Goal: Transaction & Acquisition: Purchase product/service

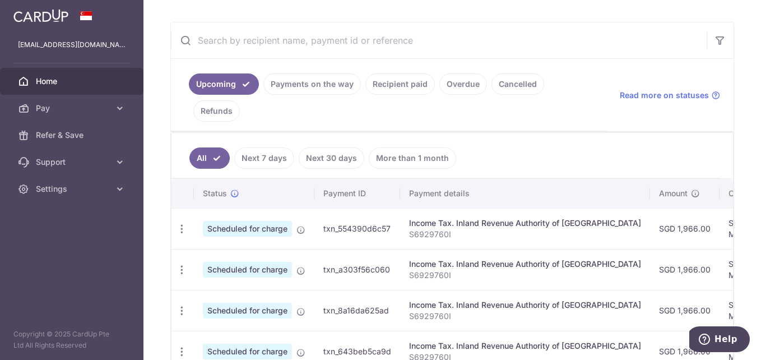
scroll to position [202, 0]
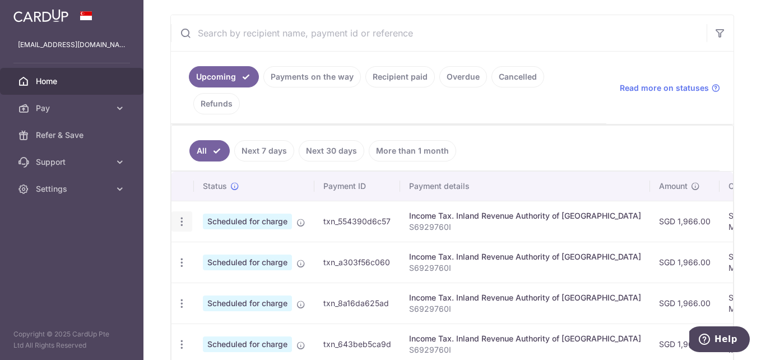
click at [181, 221] on icon "button" at bounding box center [182, 222] width 12 height 12
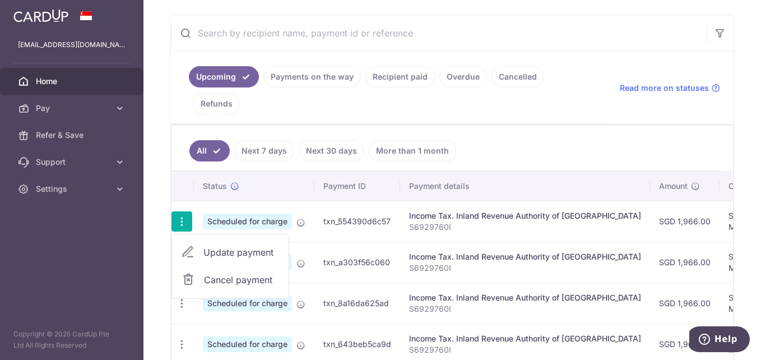
click at [211, 253] on span "Update payment" at bounding box center [242, 252] width 76 height 13
radio input "true"
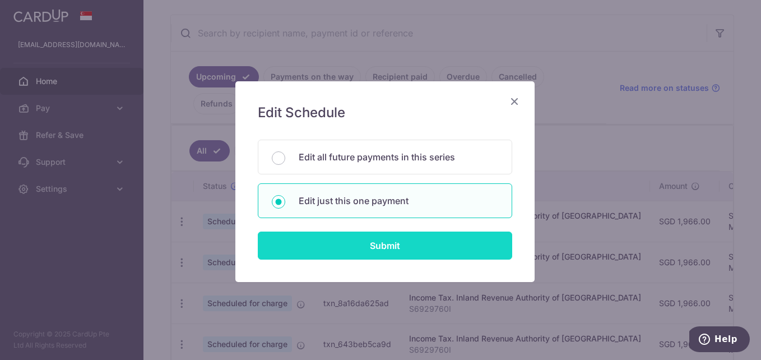
click at [341, 243] on input "Submit" at bounding box center [385, 246] width 255 height 28
radio input "true"
type input "1,966.00"
type input "18/10/2025"
type input "S6929760I"
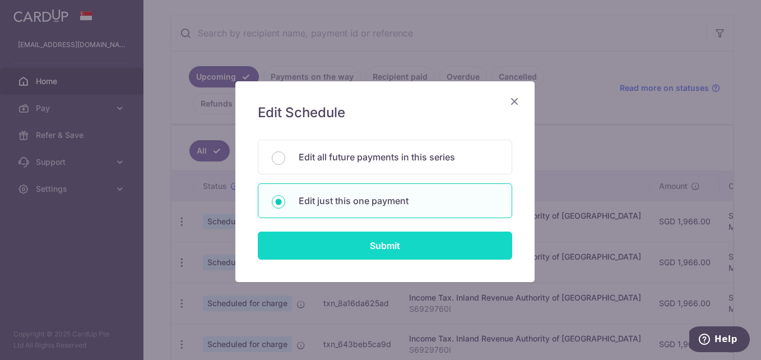
type input "MLTAX25R"
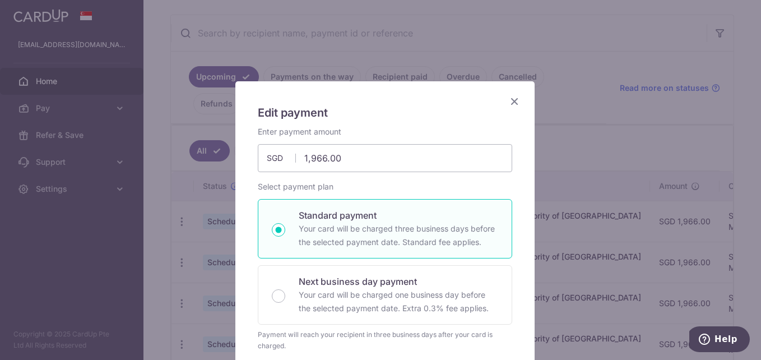
click at [508, 99] on icon "Close" at bounding box center [514, 101] width 13 height 14
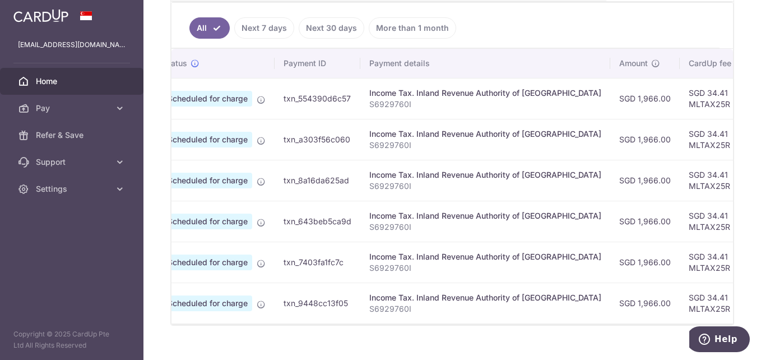
scroll to position [0, 0]
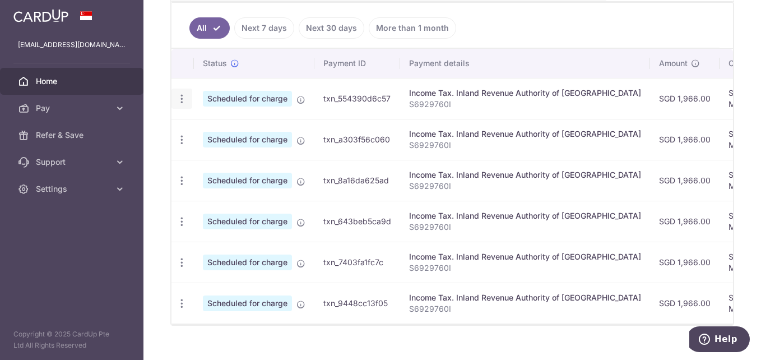
click at [182, 98] on icon "button" at bounding box center [182, 99] width 12 height 12
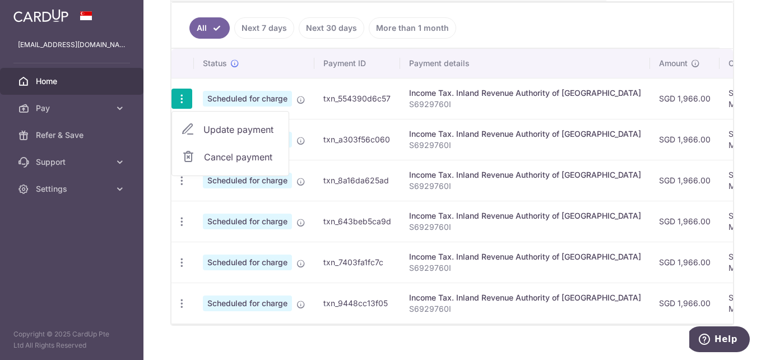
click at [225, 128] on span "Update payment" at bounding box center [242, 129] width 76 height 13
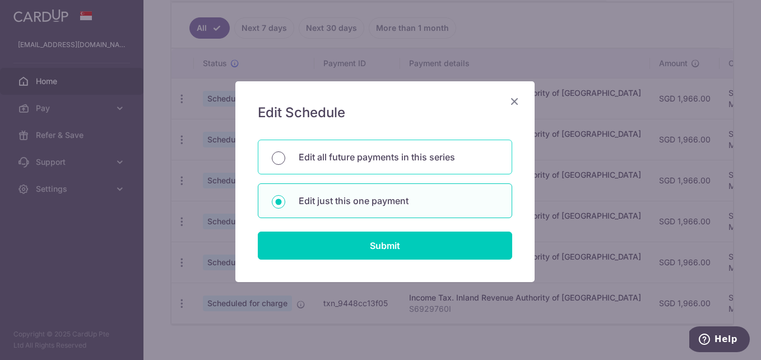
click at [275, 155] on input "Edit all future payments in this series" at bounding box center [278, 157] width 13 height 13
radio input "true"
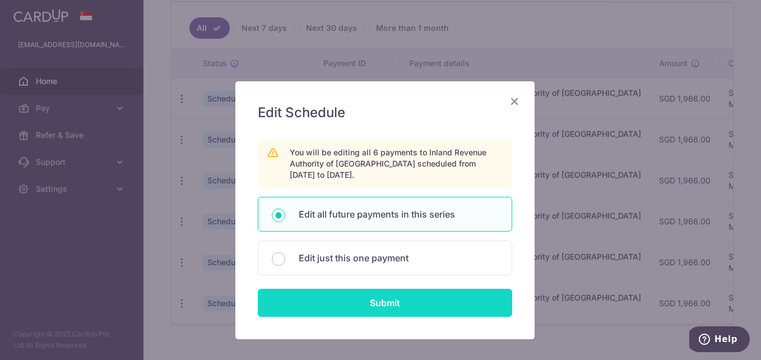
click at [344, 297] on input "Submit" at bounding box center [385, 303] width 255 height 28
radio input "true"
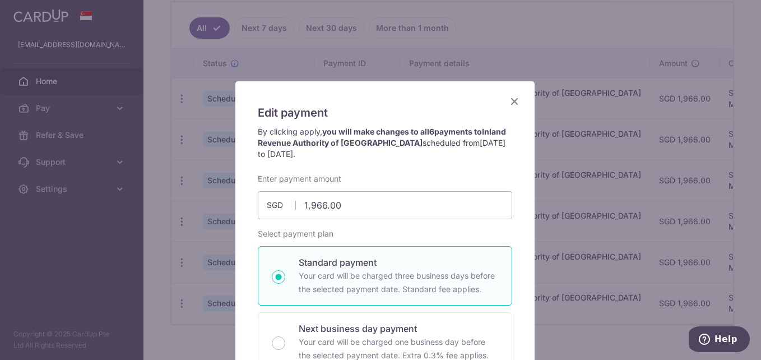
click at [511, 103] on icon "Close" at bounding box center [514, 101] width 13 height 14
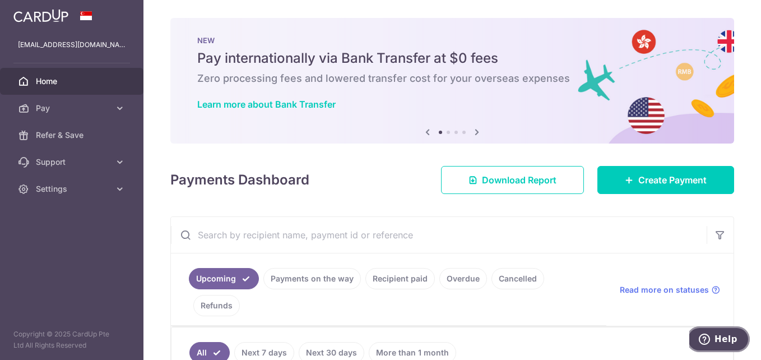
click at [722, 332] on button "Help" at bounding box center [718, 339] width 63 height 26
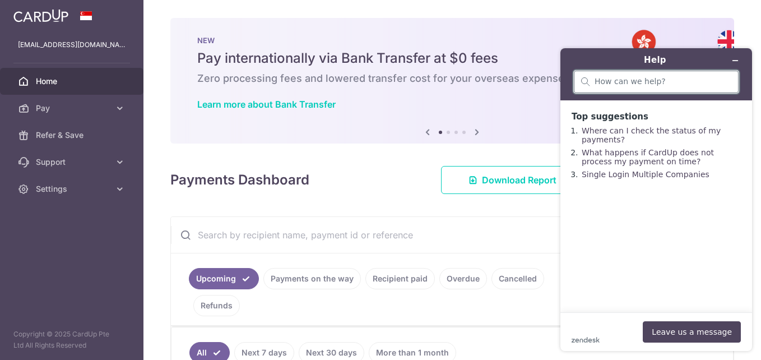
click at [655, 81] on input "search" at bounding box center [663, 82] width 137 height 10
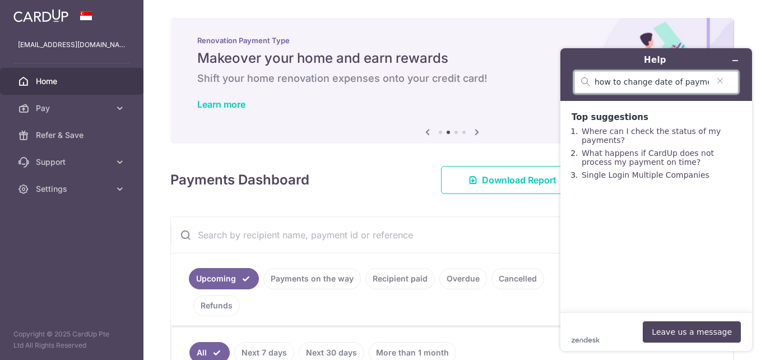
type input "how to change date of payment"
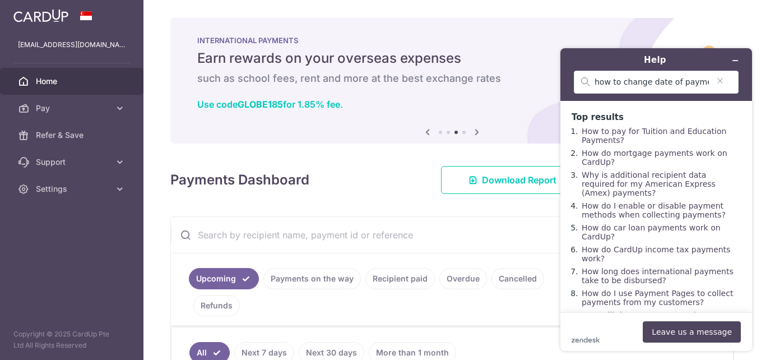
drag, startPoint x: 746, startPoint y: 124, endPoint x: 748, endPoint y: 132, distance: 7.6
click at [748, 132] on main "Top results How to pay for Tuition and Education Payments? How do mortgage paym…" at bounding box center [657, 206] width 183 height 211
drag, startPoint x: 750, startPoint y: 133, endPoint x: 750, endPoint y: 145, distance: 11.2
click at [750, 145] on div "Help how to change date of payment Top results How to pay for Tuition and Educa…" at bounding box center [657, 199] width 192 height 303
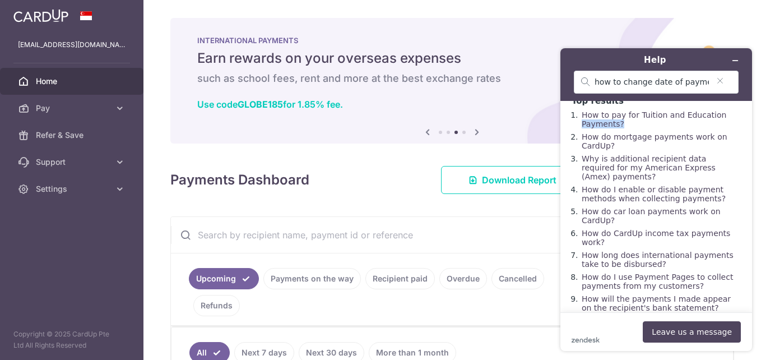
scroll to position [28, 0]
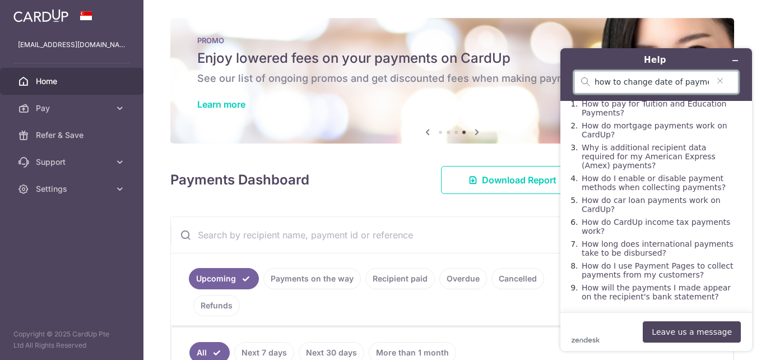
click at [708, 85] on input "how to change date of payment" at bounding box center [652, 82] width 114 height 10
click at [721, 79] on icon "Clear search" at bounding box center [720, 81] width 9 height 8
click at [487, 108] on div "Learn more" at bounding box center [452, 104] width 510 height 11
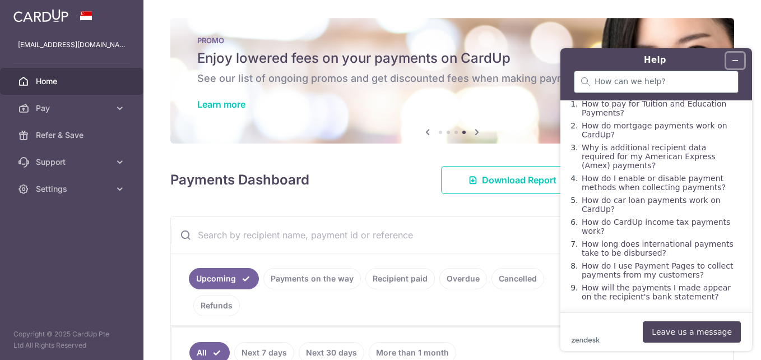
click at [732, 58] on icon "Minimize widget" at bounding box center [736, 61] width 8 height 8
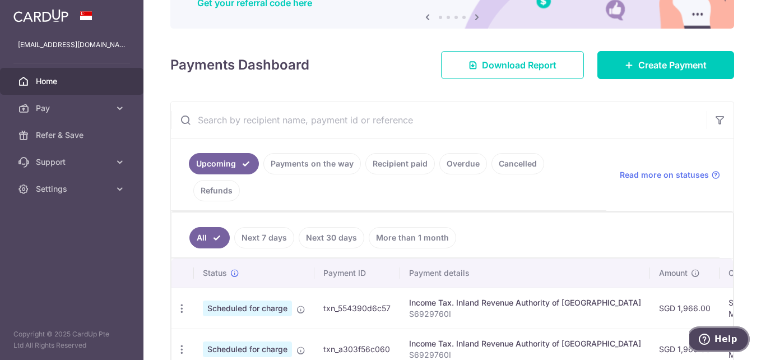
scroll to position [116, 0]
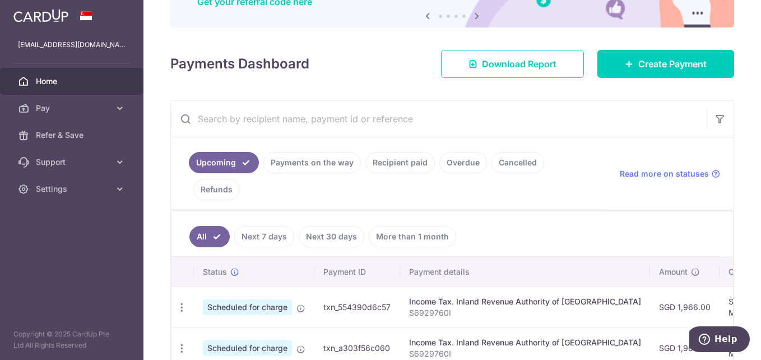
click at [222, 310] on span "Scheduled for charge" at bounding box center [247, 307] width 89 height 16
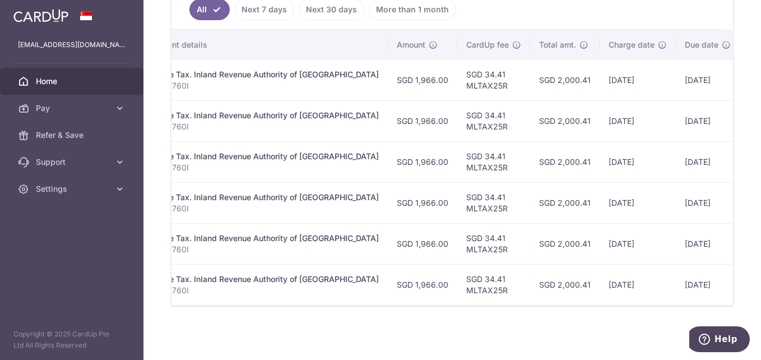
scroll to position [0, 264]
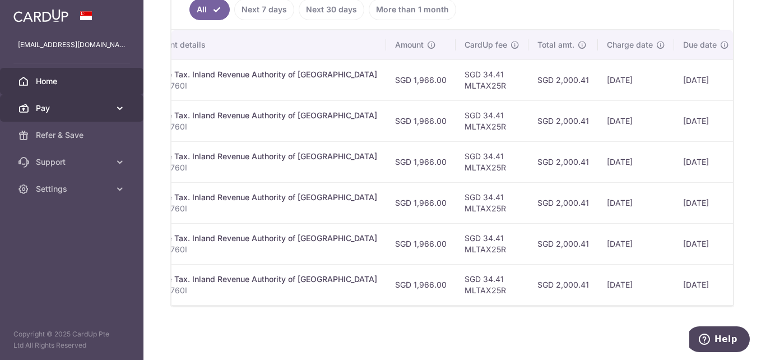
click at [116, 109] on icon at bounding box center [119, 108] width 11 height 11
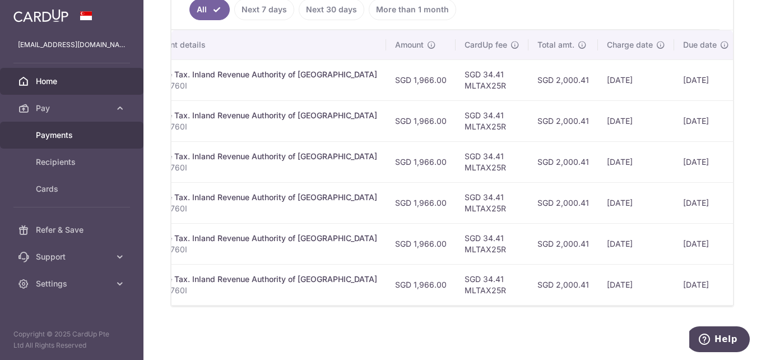
click at [68, 133] on span "Payments" at bounding box center [73, 135] width 74 height 11
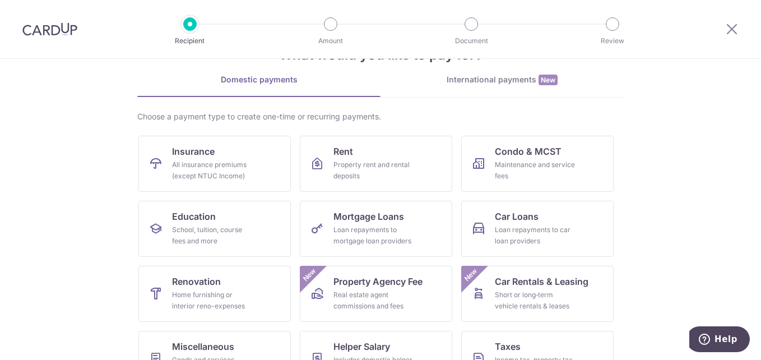
scroll to position [43, 0]
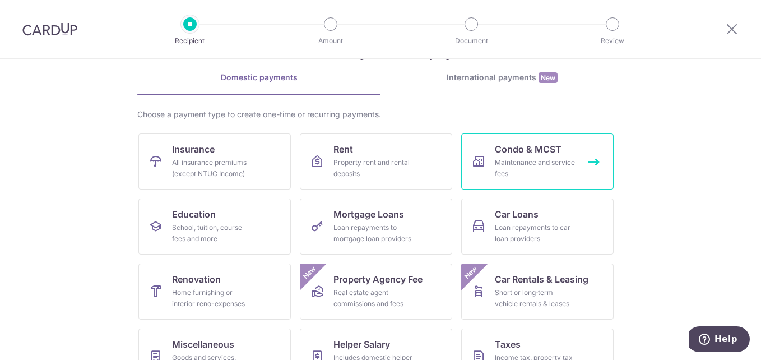
click at [533, 157] on div "Maintenance and service fees" at bounding box center [535, 168] width 81 height 22
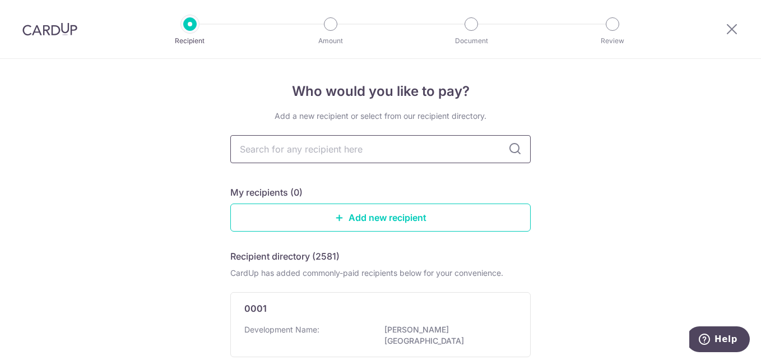
click at [423, 148] on input "text" at bounding box center [380, 149] width 301 height 28
type input "mcst"
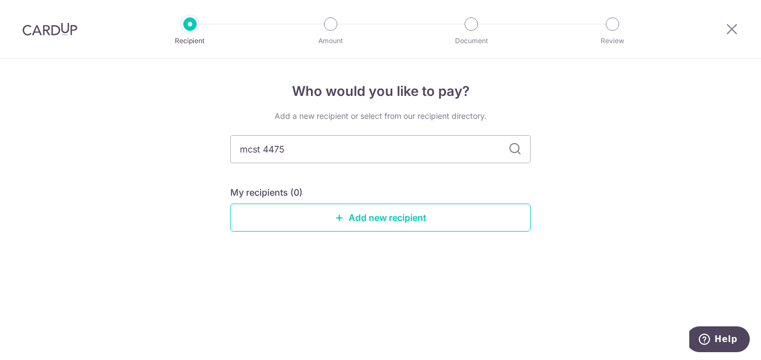
type input "mcst 4475"
click at [515, 148] on icon at bounding box center [515, 148] width 13 height 13
drag, startPoint x: 338, startPoint y: 149, endPoint x: 215, endPoint y: 155, distance: 122.9
click at [215, 155] on div "Who would you like to pay? Add a new recipient or select from our recipient dir…" at bounding box center [380, 209] width 761 height 301
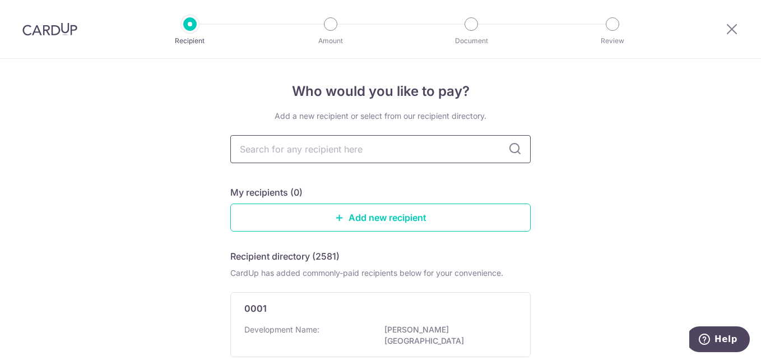
click at [464, 151] on input "text" at bounding box center [380, 149] width 301 height 28
type input "sky vue"
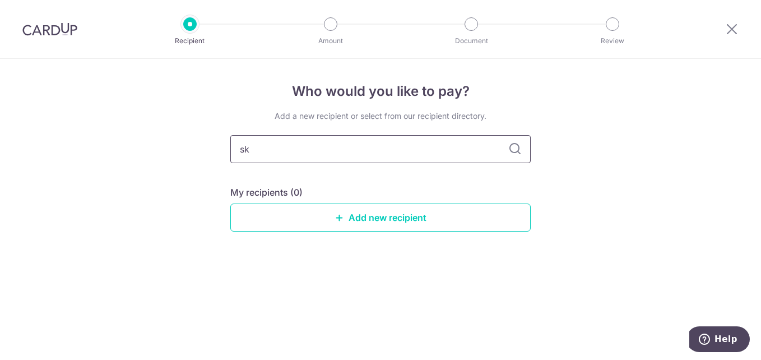
type input "s"
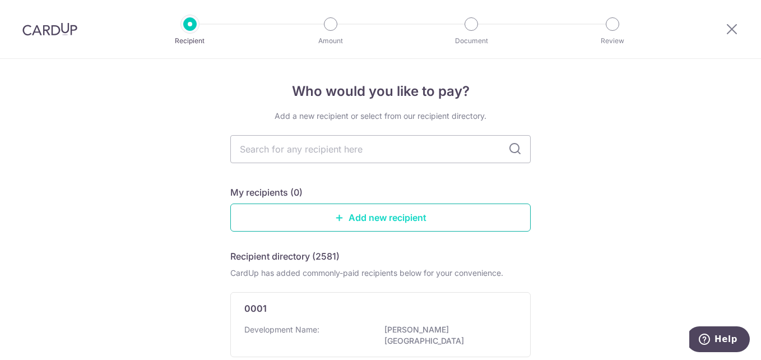
click at [339, 214] on icon at bounding box center [339, 217] width 9 height 9
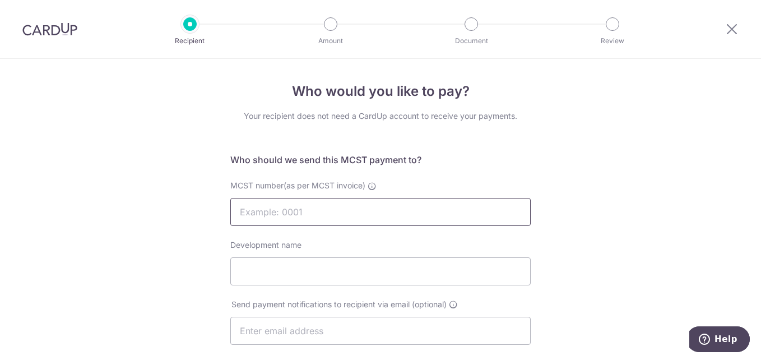
click at [339, 214] on input "MCST number(as per MCST invoice)" at bounding box center [380, 212] width 301 height 28
type input "MCST 4475"
click at [347, 269] on input "Development name" at bounding box center [380, 271] width 301 height 28
type input "sky vue"
click at [348, 332] on input "text" at bounding box center [380, 331] width 301 height 28
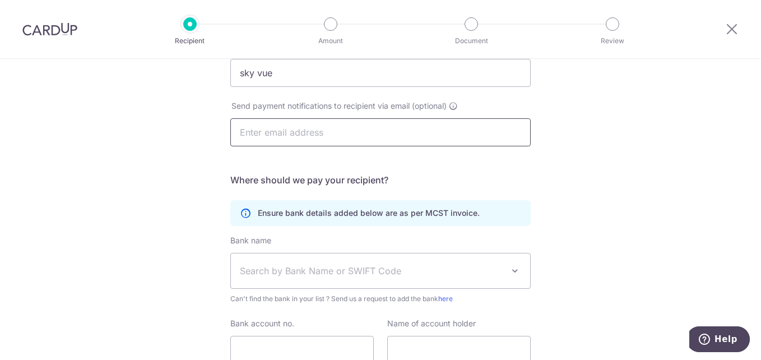
scroll to position [214, 0]
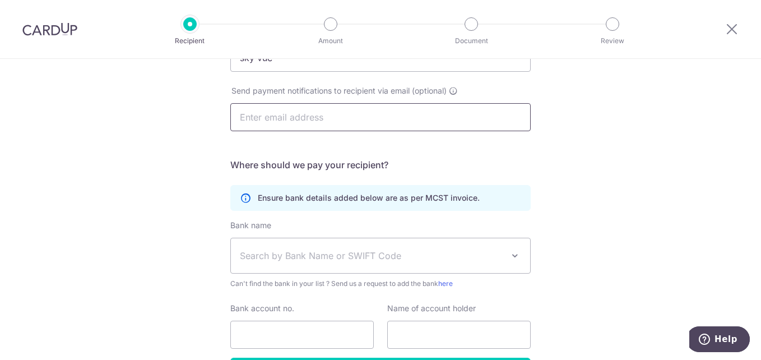
click at [308, 115] on input "text" at bounding box center [380, 117] width 301 height 28
type input "[EMAIL_ADDRESS][DOMAIN_NAME]"
type input "[PERSON_NAME]"
click at [509, 255] on span at bounding box center [515, 255] width 13 height 13
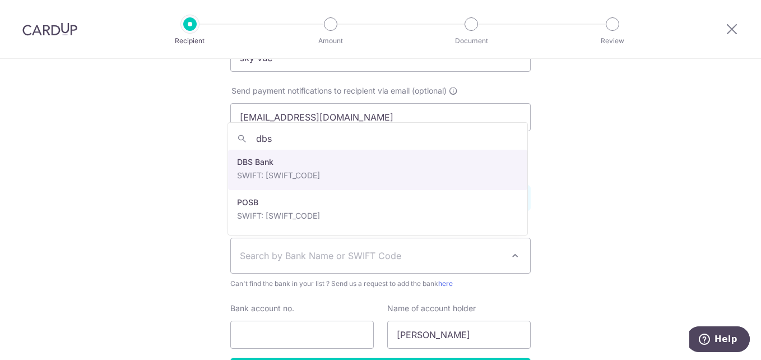
type input "dbs"
select select "6"
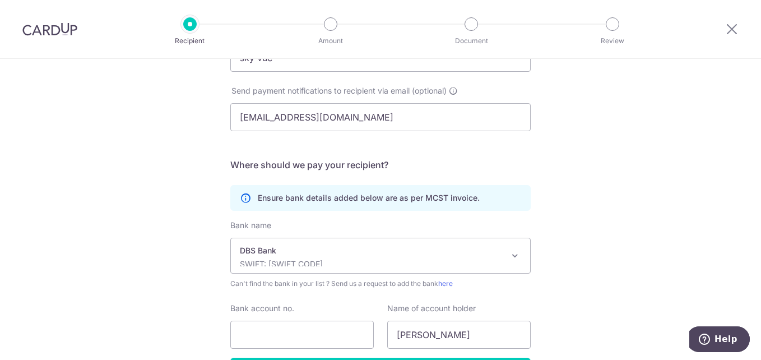
scroll to position [292, 0]
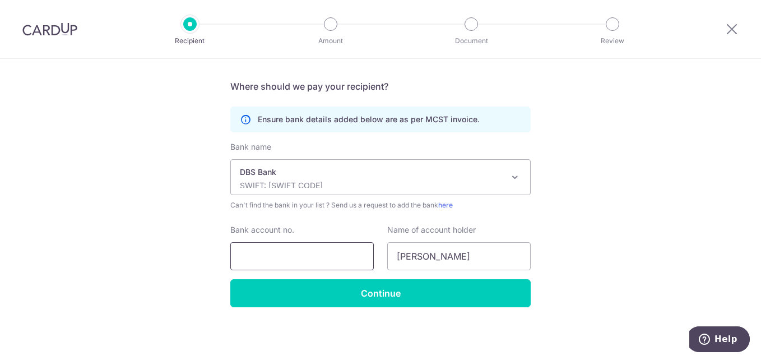
click at [292, 249] on input "Bank account no." at bounding box center [302, 256] width 144 height 28
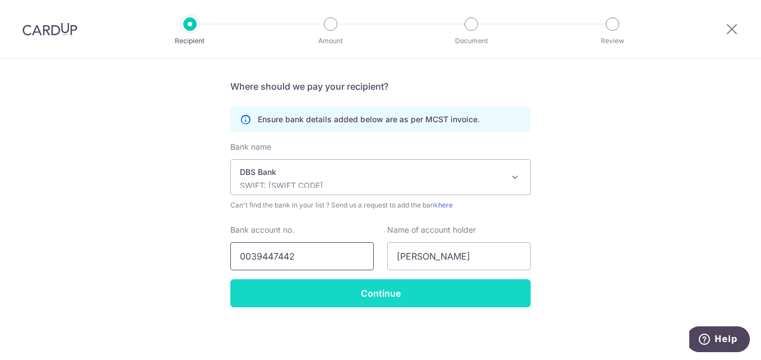
type input "0039447442"
click at [320, 293] on input "Continue" at bounding box center [380, 293] width 301 height 28
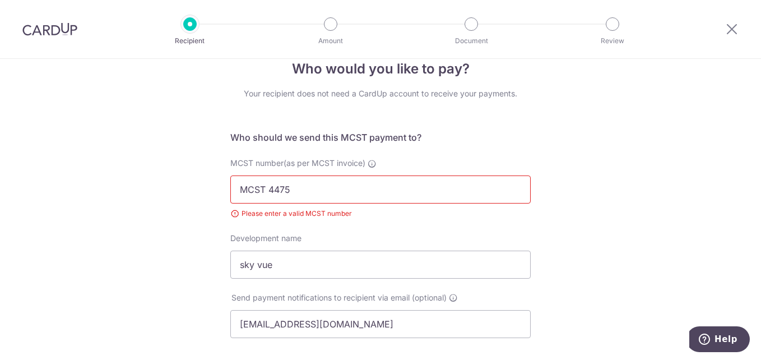
scroll to position [26, 0]
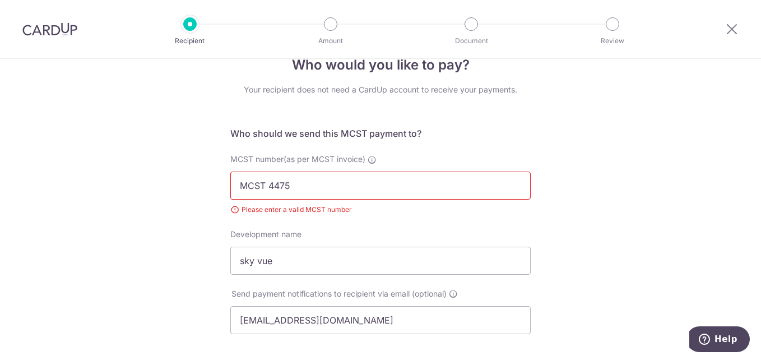
click at [266, 186] on input "MCST 4475" at bounding box center [380, 186] width 301 height 28
click at [336, 184] on input "MCST4475" at bounding box center [380, 186] width 301 height 28
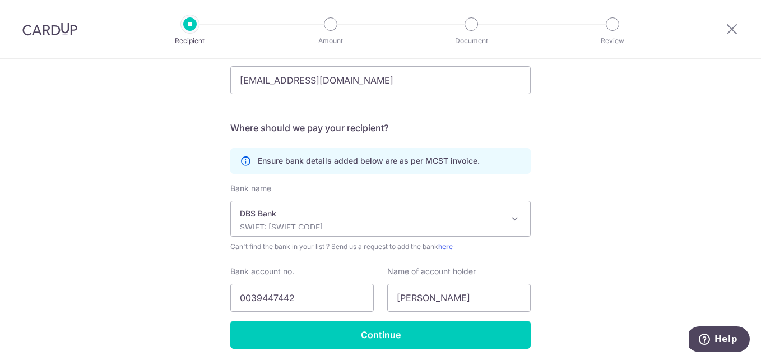
scroll to position [308, 0]
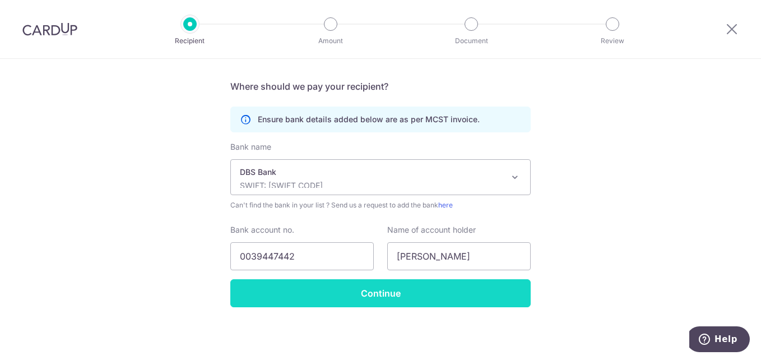
type input "MCST4475"
click at [380, 294] on input "Continue" at bounding box center [380, 293] width 301 height 28
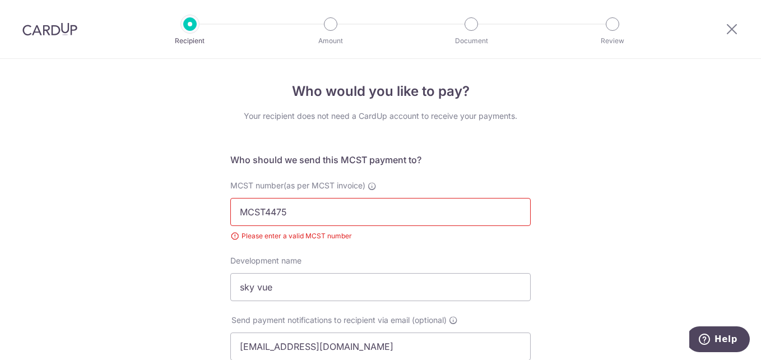
click at [262, 212] on input "MCST4475" at bounding box center [380, 212] width 301 height 28
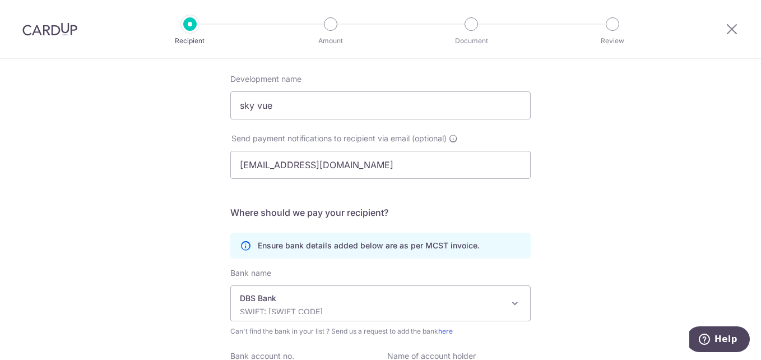
scroll to position [308, 0]
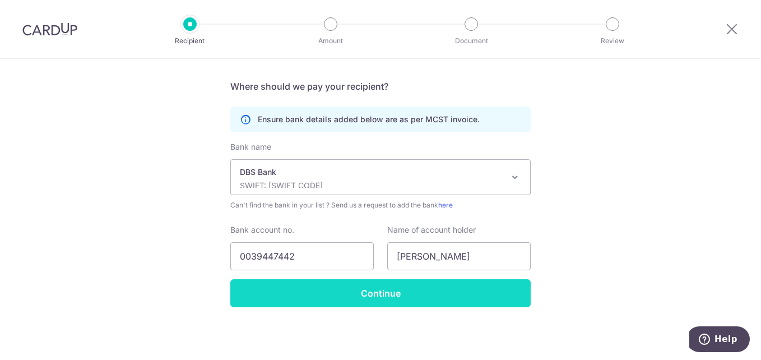
type input "MCST 4475"
click at [392, 287] on input "Continue" at bounding box center [380, 293] width 301 height 28
